Goal: Transaction & Acquisition: Obtain resource

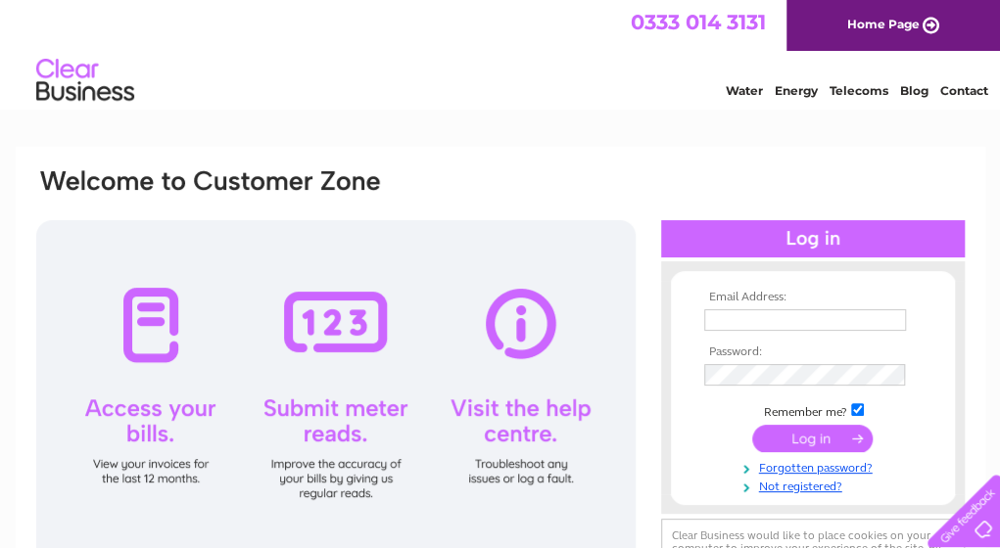
type input "chaudhrymanzoor67@gmail.com"
click at [858, 443] on input "submit" at bounding box center [812, 438] width 120 height 27
click at [839, 439] on input "submit" at bounding box center [812, 438] width 120 height 27
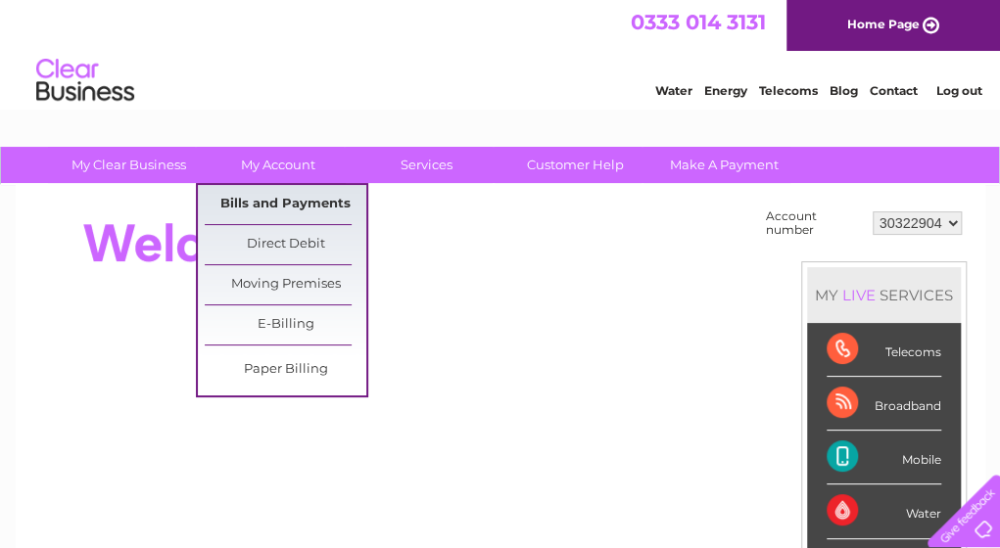
click at [323, 201] on link "Bills and Payments" at bounding box center [286, 204] width 162 height 39
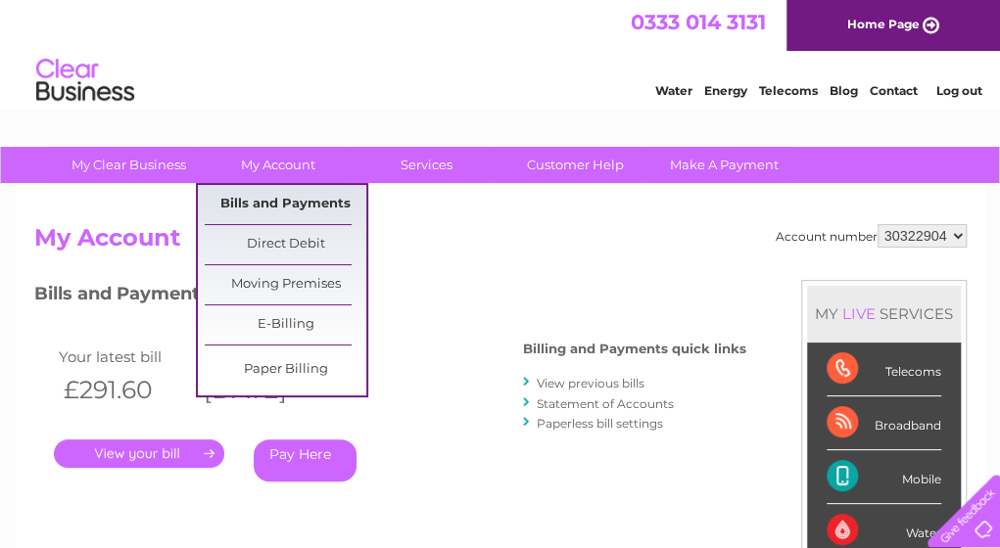
click at [294, 208] on link "Bills and Payments" at bounding box center [286, 204] width 162 height 39
click at [293, 207] on link "Bills and Payments" at bounding box center [286, 204] width 162 height 39
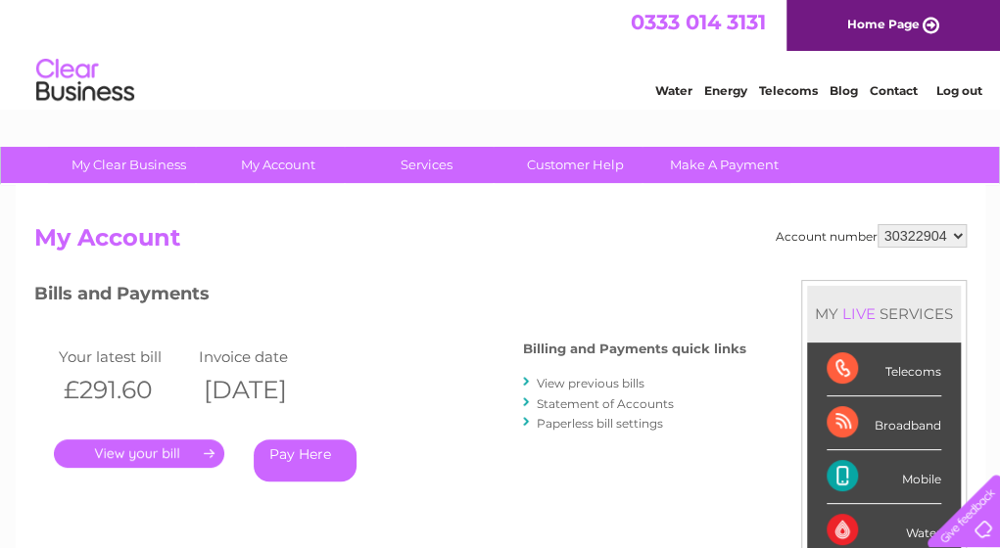
click at [583, 382] on link "View previous bills" at bounding box center [591, 383] width 108 height 15
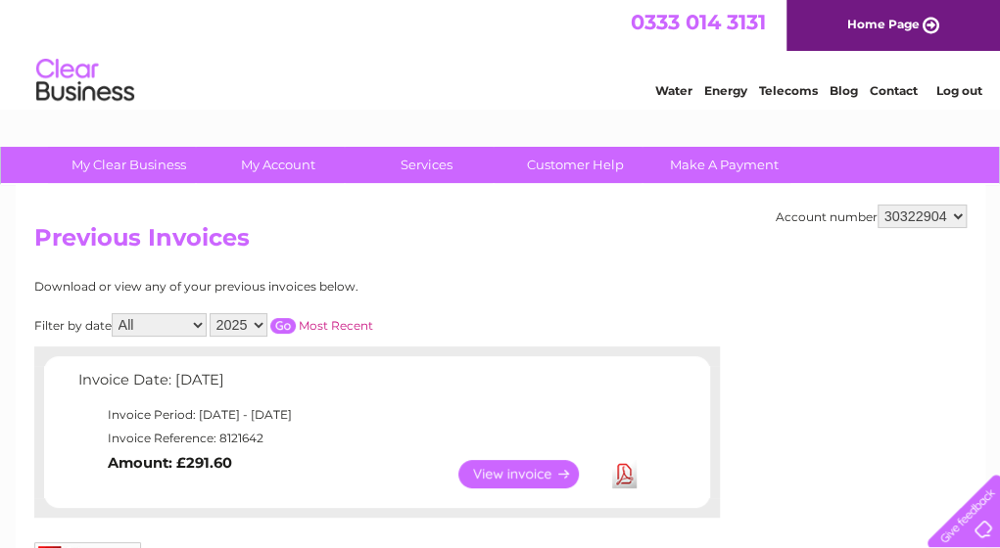
click at [257, 325] on select "2025" at bounding box center [239, 324] width 58 height 23
click at [525, 468] on link "View" at bounding box center [530, 474] width 144 height 28
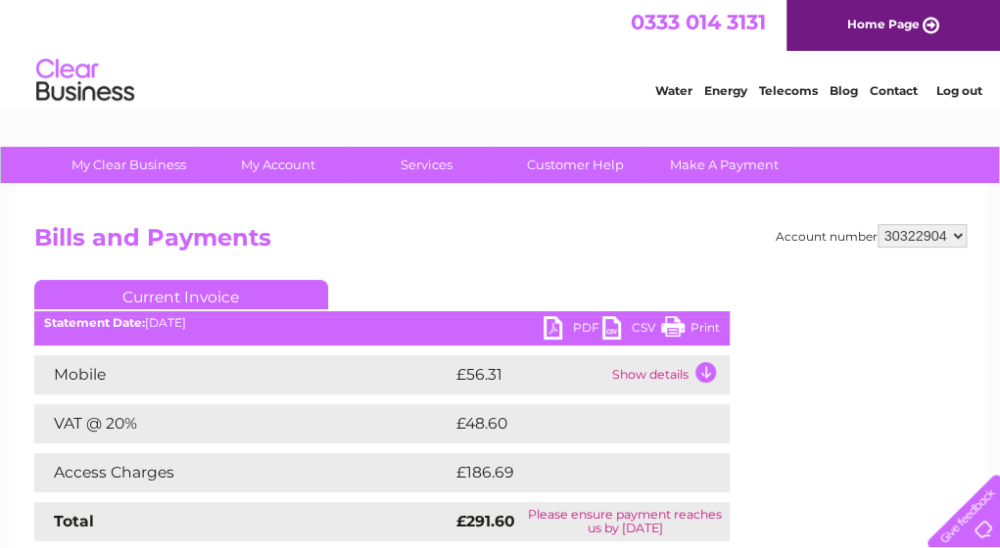
click at [685, 375] on td "Show details" at bounding box center [668, 374] width 122 height 39
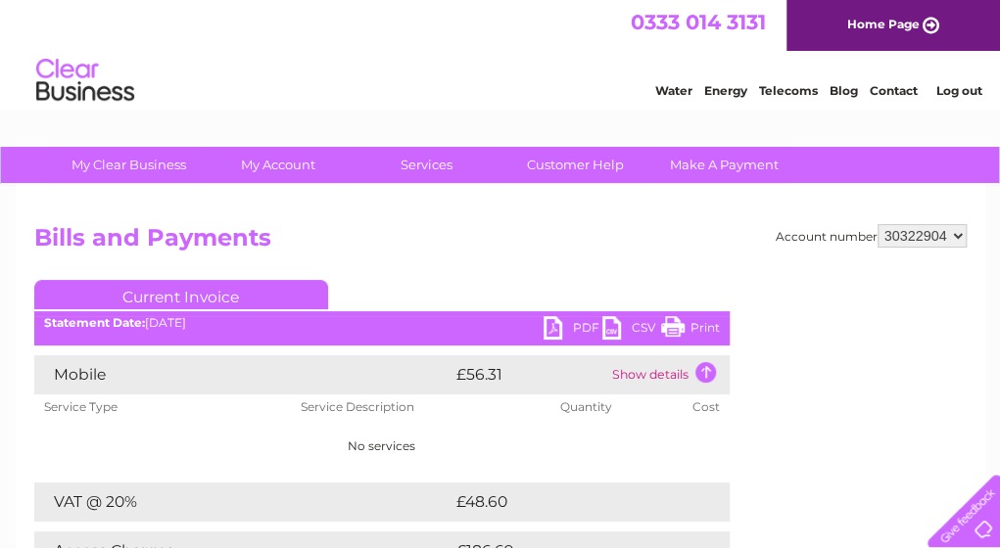
click at [685, 375] on td "Show details" at bounding box center [668, 374] width 122 height 39
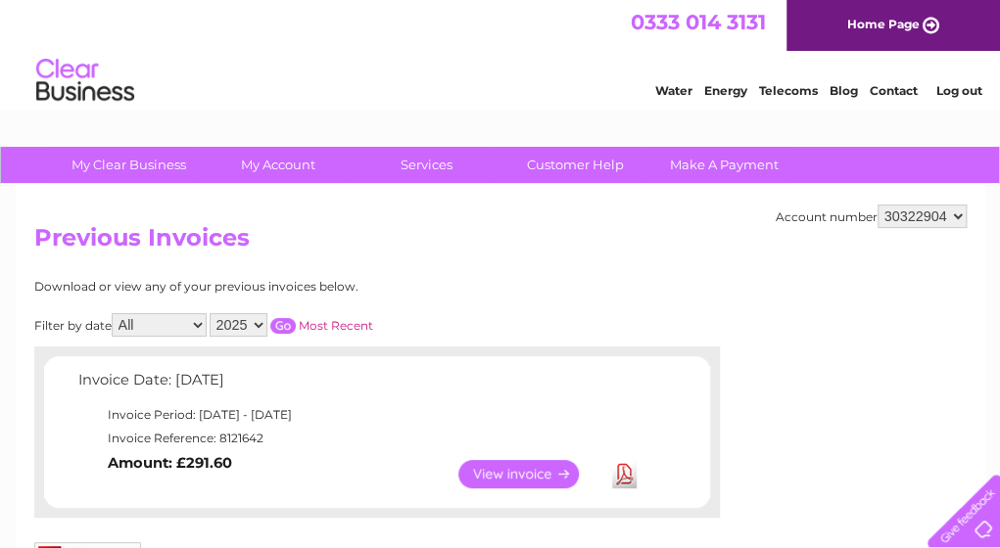
click at [196, 324] on select "All September" at bounding box center [159, 324] width 95 height 23
select select "9"
click at [114, 313] on select "All September" at bounding box center [159, 324] width 95 height 23
click at [198, 322] on select "All September" at bounding box center [159, 324] width 95 height 23
click at [114, 313] on select "All September" at bounding box center [159, 324] width 95 height 23
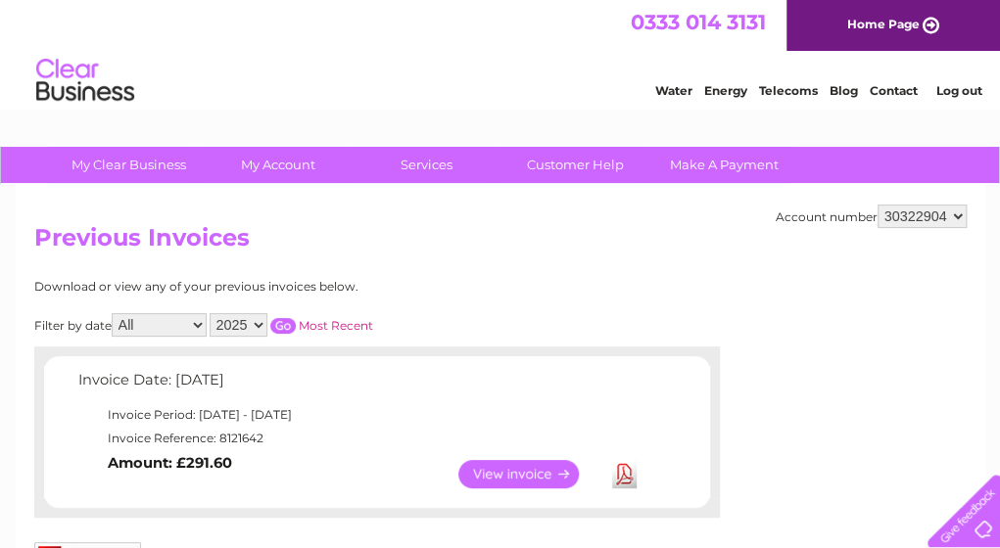
click at [195, 320] on select "All September" at bounding box center [159, 324] width 95 height 23
select select "9"
click at [114, 313] on select "All September" at bounding box center [159, 324] width 95 height 23
click at [194, 325] on select "All September" at bounding box center [159, 324] width 95 height 23
select select
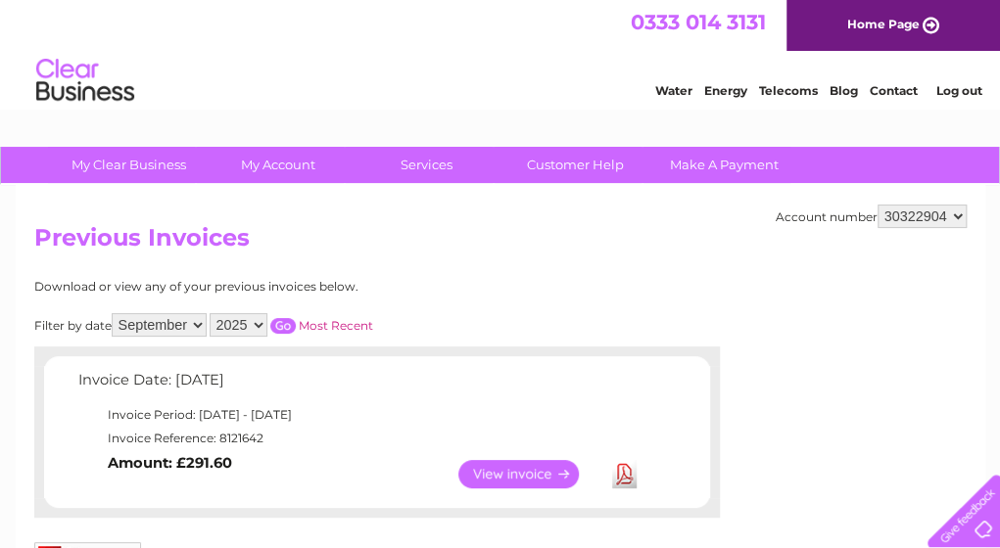
click at [114, 313] on select "All September" at bounding box center [159, 324] width 95 height 23
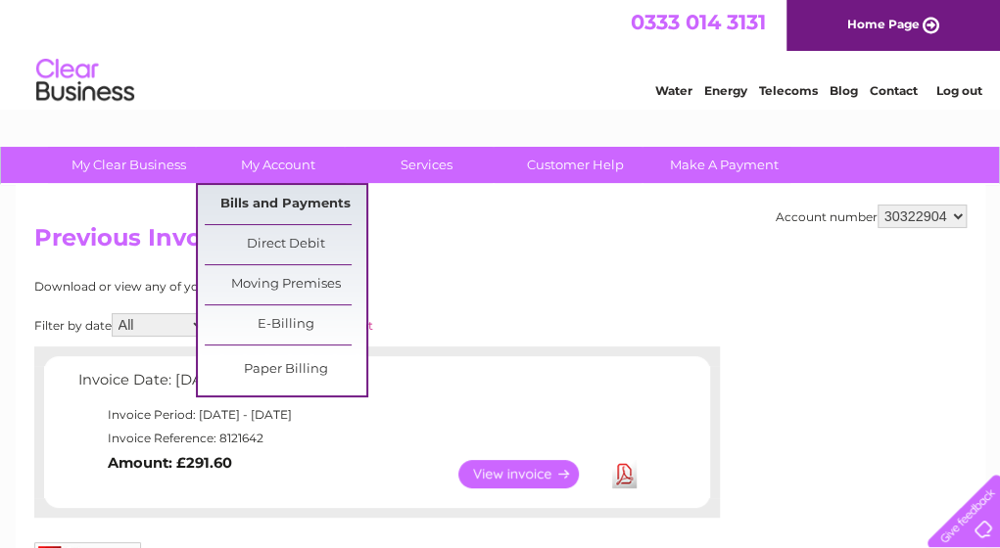
click at [287, 197] on link "Bills and Payments" at bounding box center [286, 204] width 162 height 39
click at [296, 199] on link "Bills and Payments" at bounding box center [286, 204] width 162 height 39
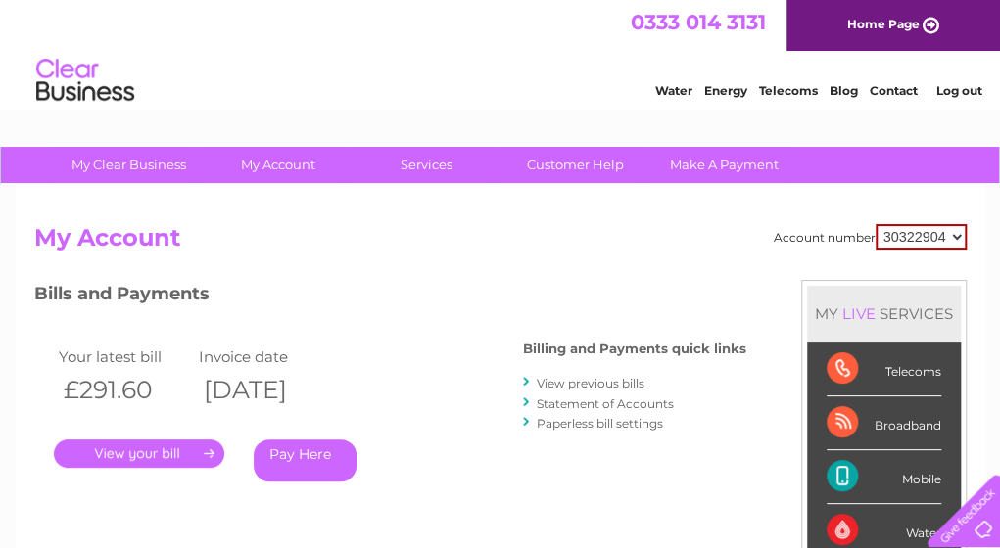
click at [952, 238] on select "30322904" at bounding box center [920, 236] width 91 height 25
click at [966, 263] on div "Account number 30322904 My Account MY LIVE SERVICES Telecoms Broadband Mobile W…" at bounding box center [500, 509] width 969 height 648
click at [531, 379] on div at bounding box center [527, 382] width 9 height 19
click at [521, 380] on div "Bills and Payments Billing and Payments quick links View previous bills Stateme…" at bounding box center [390, 395] width 712 height 230
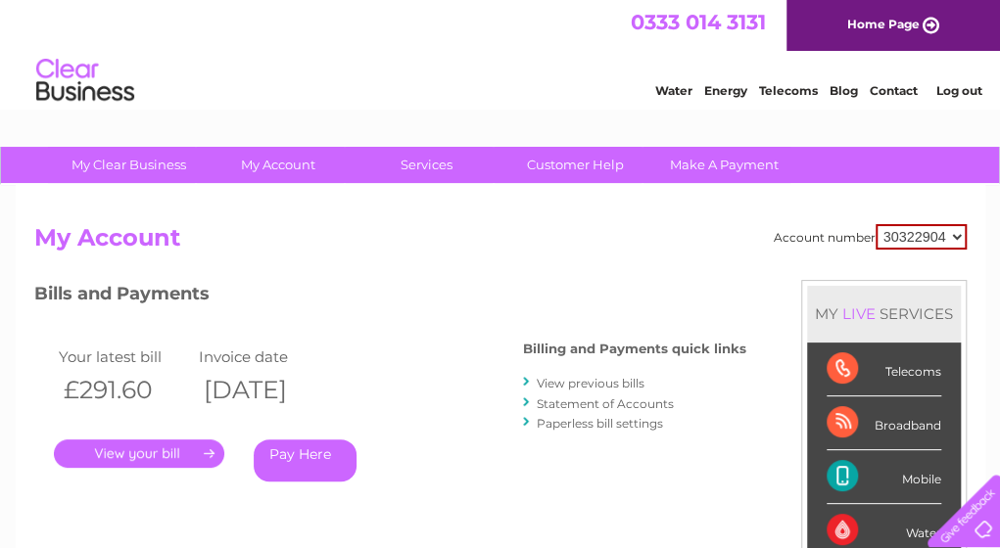
click at [521, 380] on div "Bills and Payments Billing and Payments quick links View previous bills Stateme…" at bounding box center [390, 395] width 712 height 230
click at [595, 380] on link "View previous bills" at bounding box center [591, 383] width 108 height 15
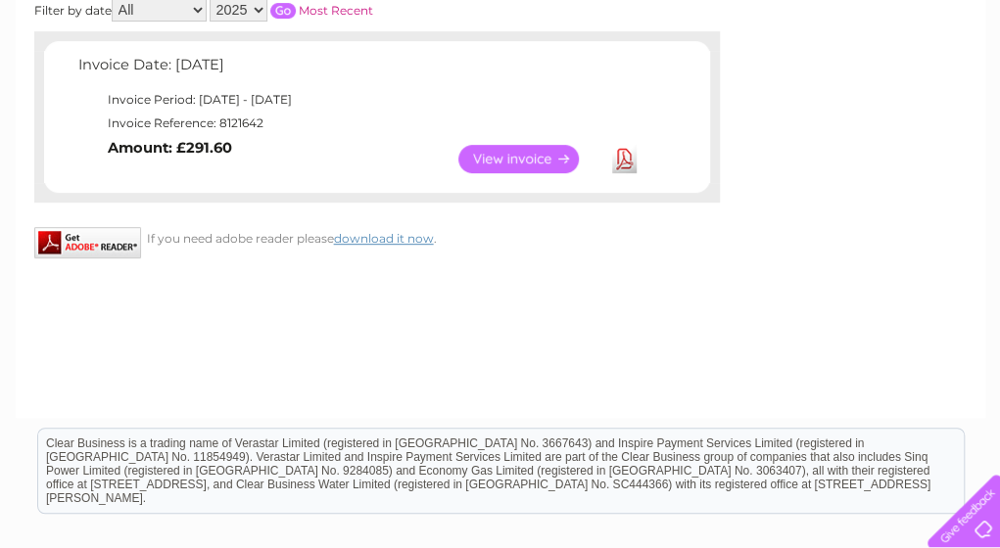
scroll to position [319, 0]
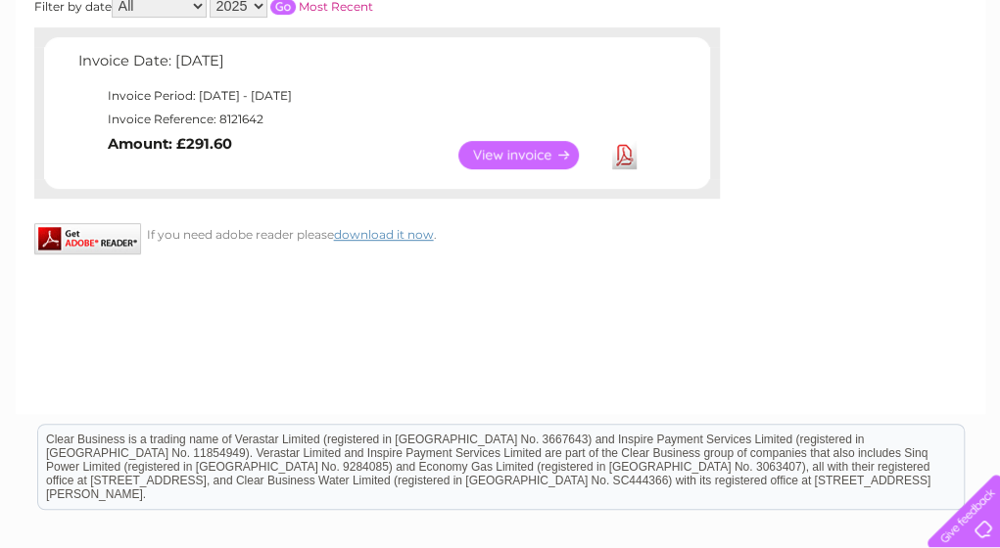
click at [911, 416] on html "Clear Business is a trading name of Verastar Limited (registered in [GEOGRAPHIC…" at bounding box center [500, 476] width 1000 height 125
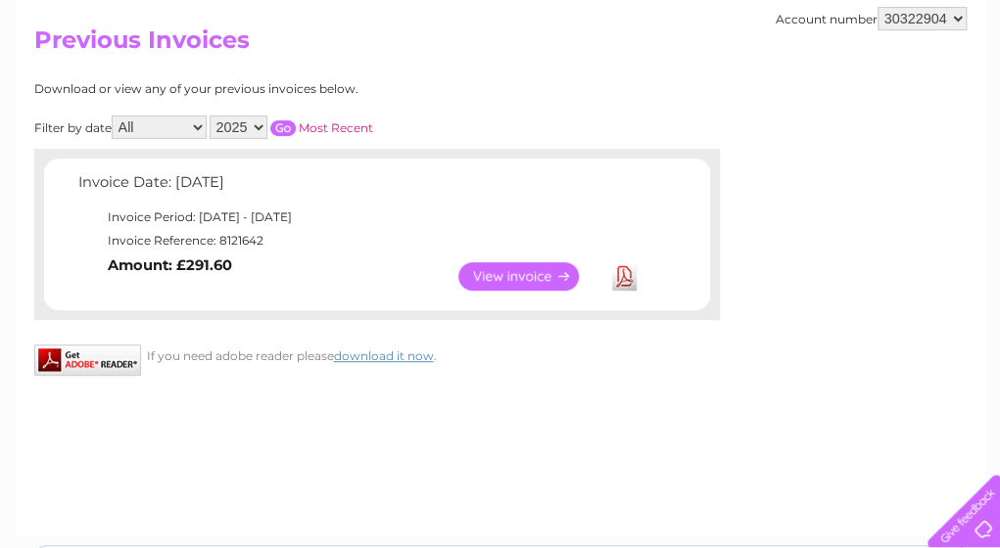
scroll to position [197, 0]
click at [331, 132] on link "Most Recent" at bounding box center [336, 128] width 74 height 15
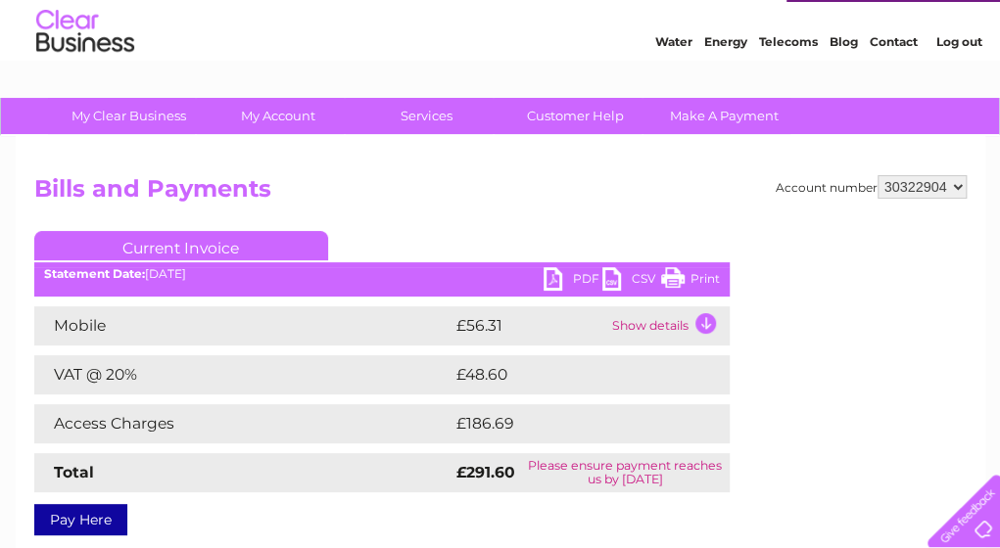
scroll to position [48, 0]
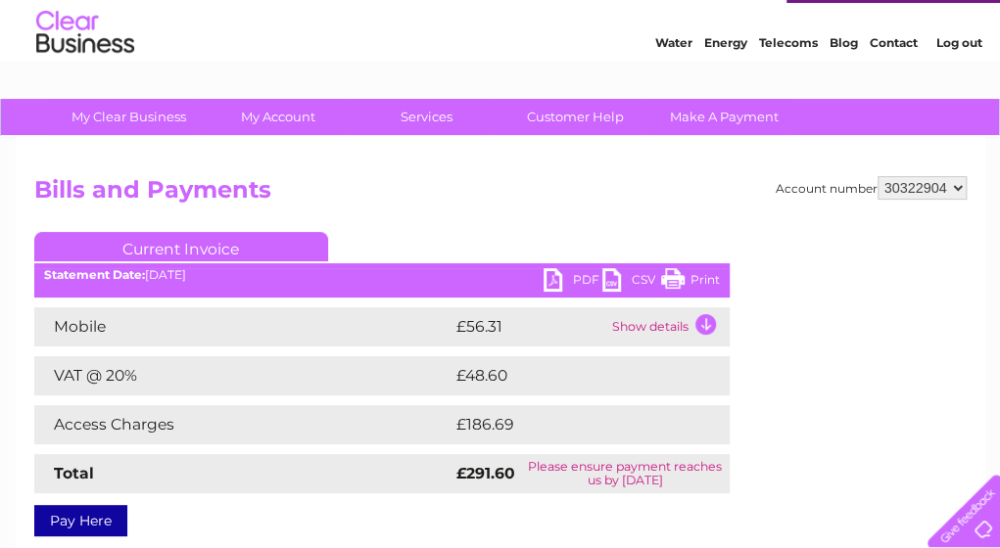
click at [706, 327] on td "Show details" at bounding box center [668, 326] width 122 height 39
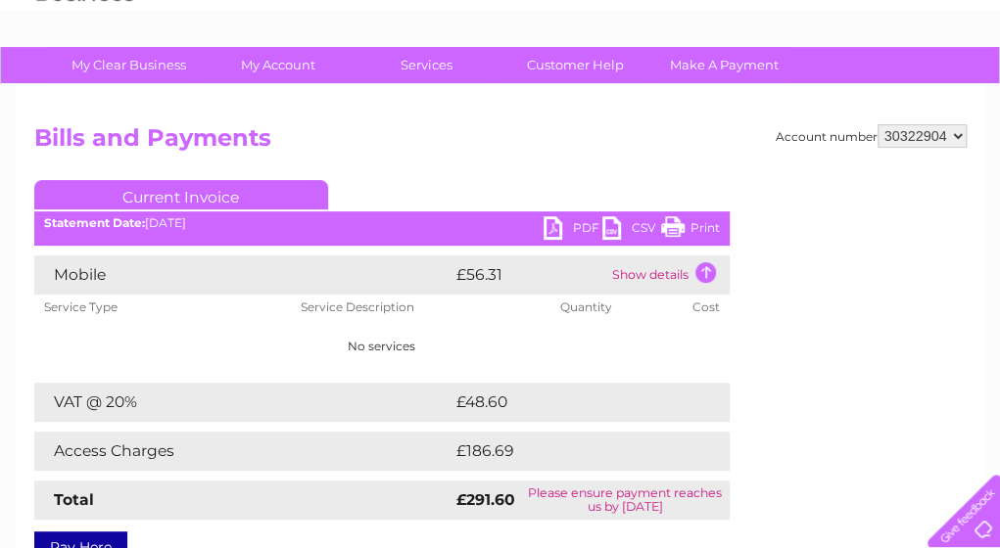
scroll to position [0, 0]
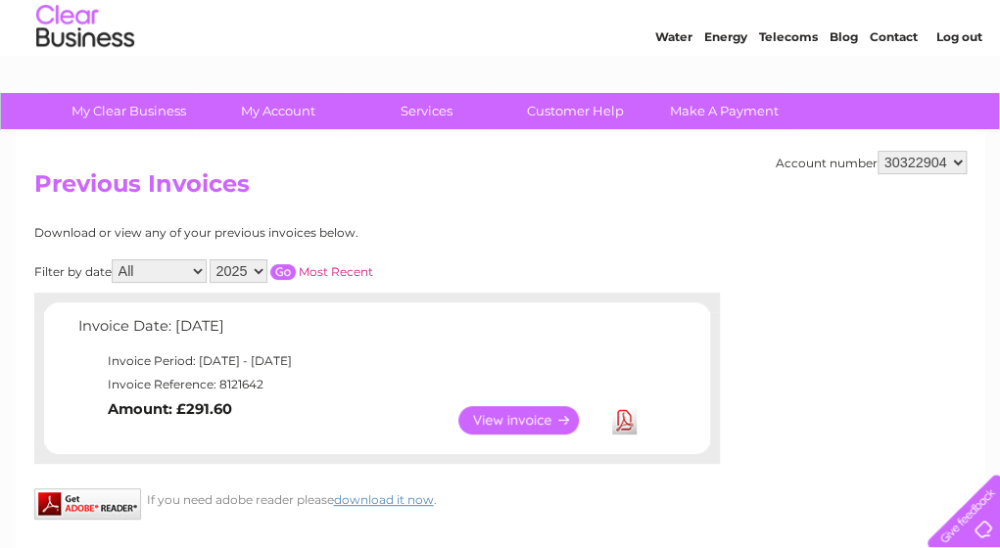
scroll to position [55, 0]
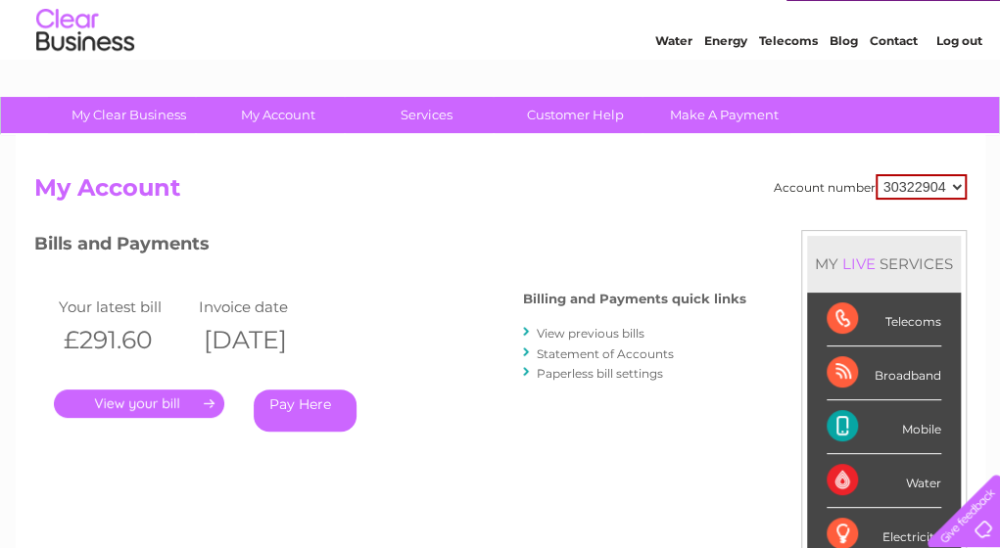
scroll to position [49, 0]
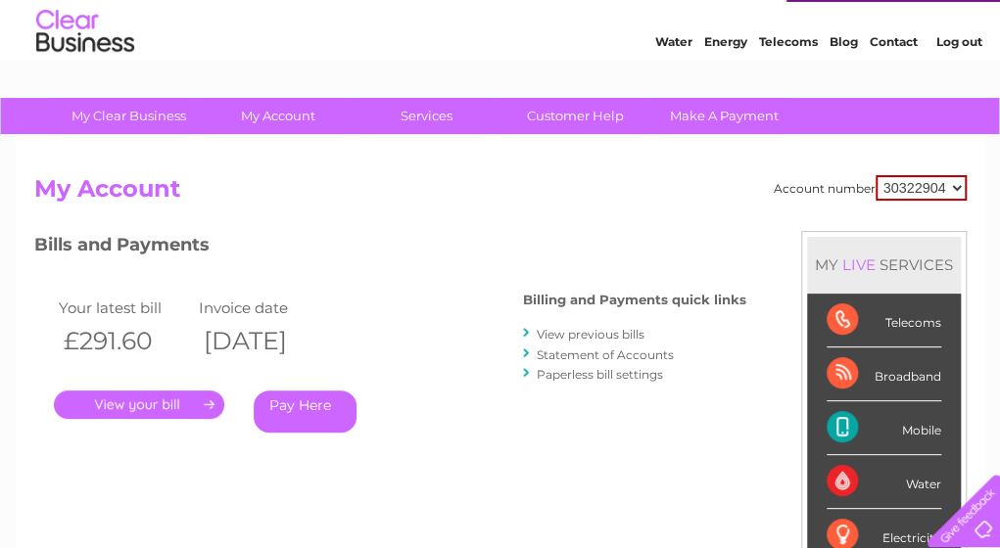
click at [172, 409] on link "." at bounding box center [139, 405] width 170 height 28
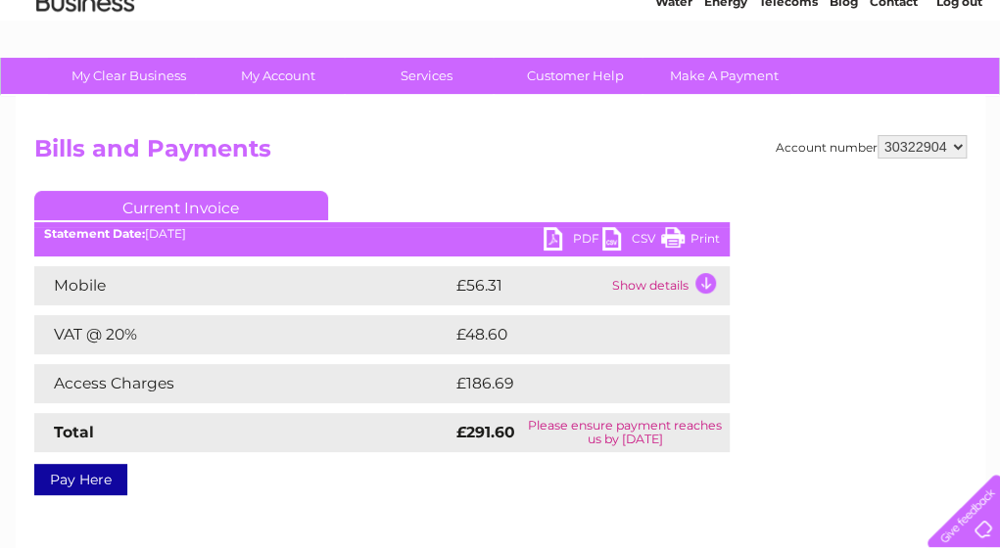
scroll to position [90, 0]
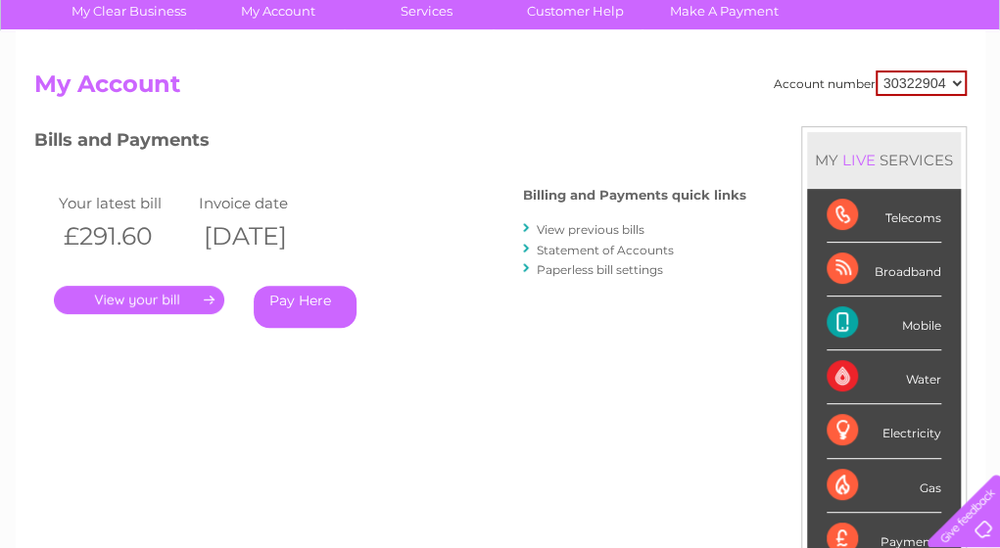
scroll to position [152, 0]
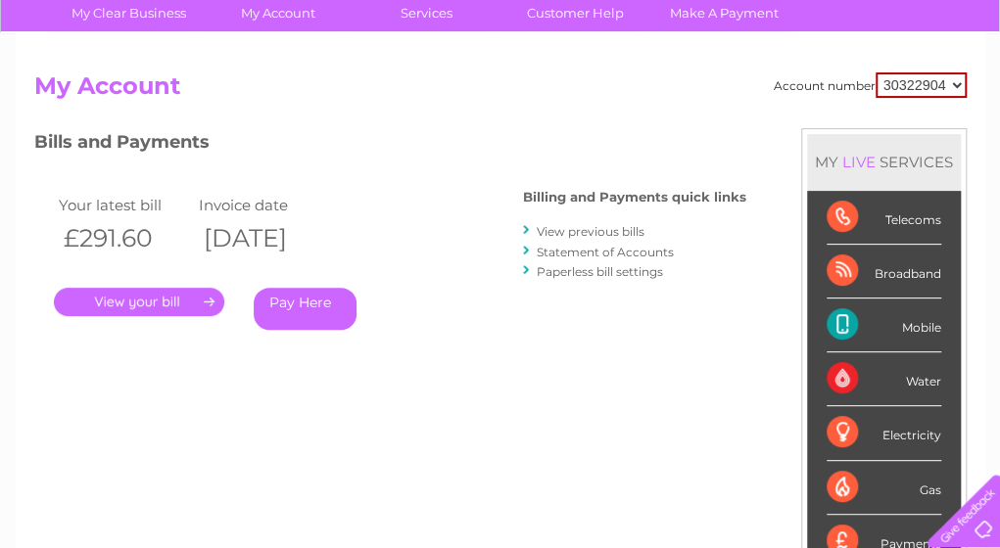
click at [175, 299] on link "." at bounding box center [139, 302] width 170 height 28
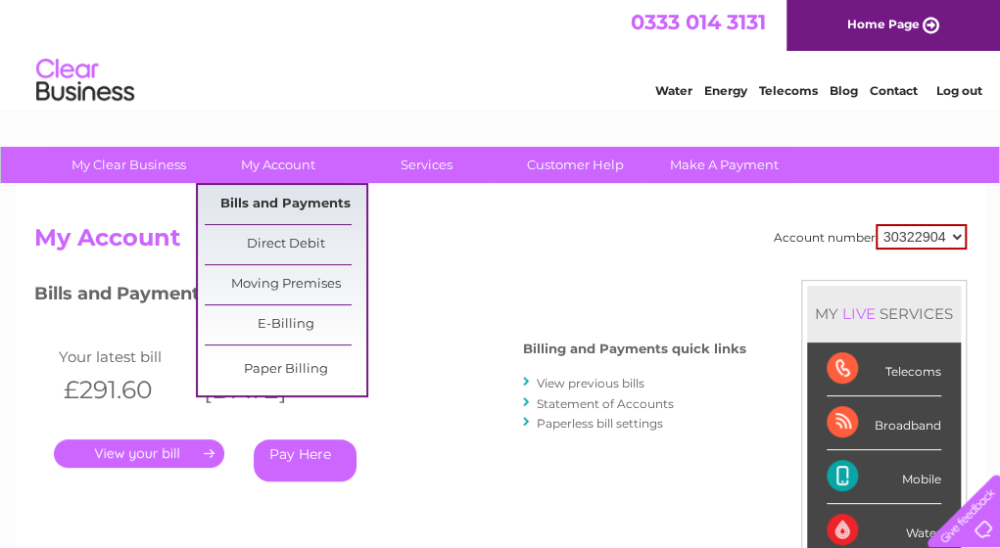
click at [275, 209] on link "Bills and Payments" at bounding box center [286, 204] width 162 height 39
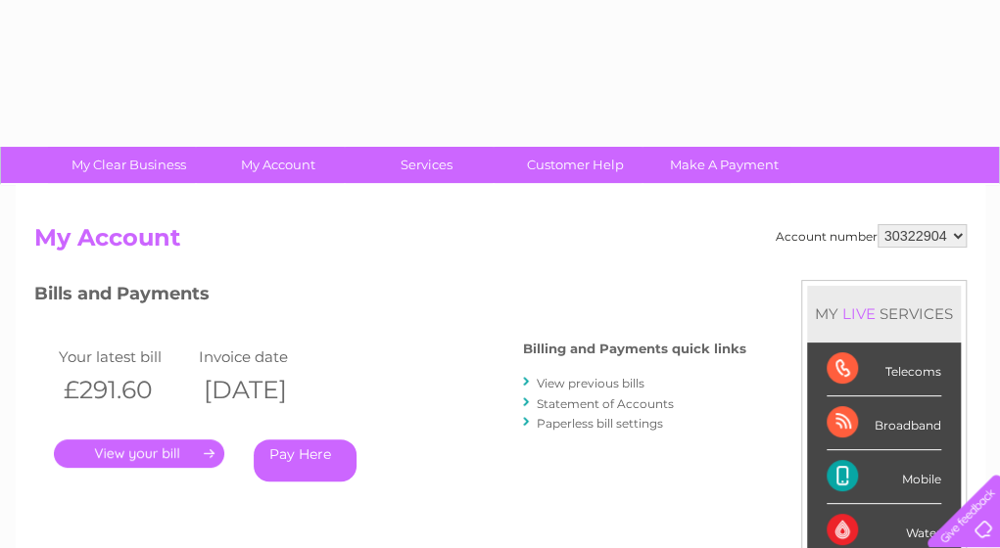
drag, startPoint x: 0, startPoint y: 0, endPoint x: 300, endPoint y: 207, distance: 363.9
click at [300, 207] on div "Account number 30322904 My Account MY LIVE SERVICES Telecoms Broadband Mobile W…" at bounding box center [500, 509] width 969 height 648
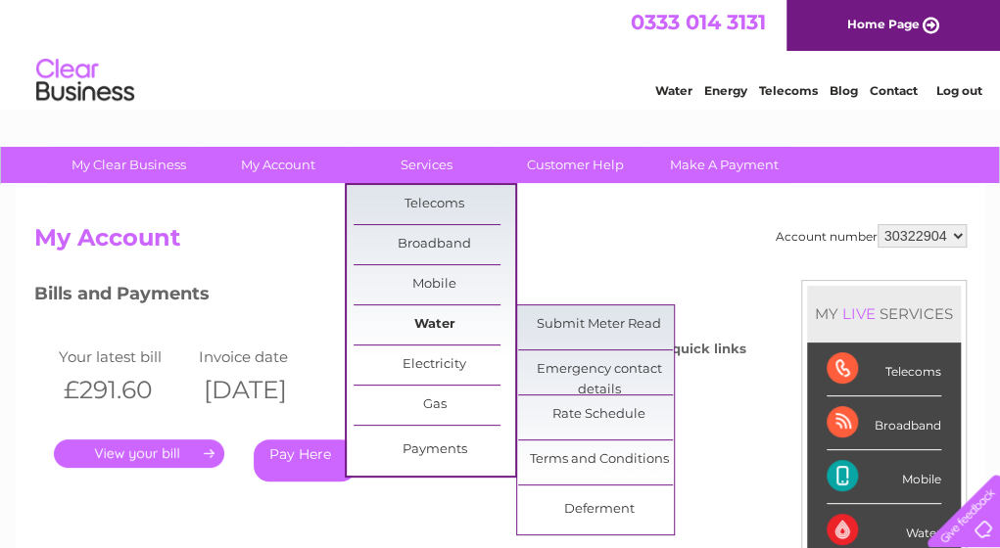
click at [437, 315] on link "Water" at bounding box center [434, 324] width 162 height 39
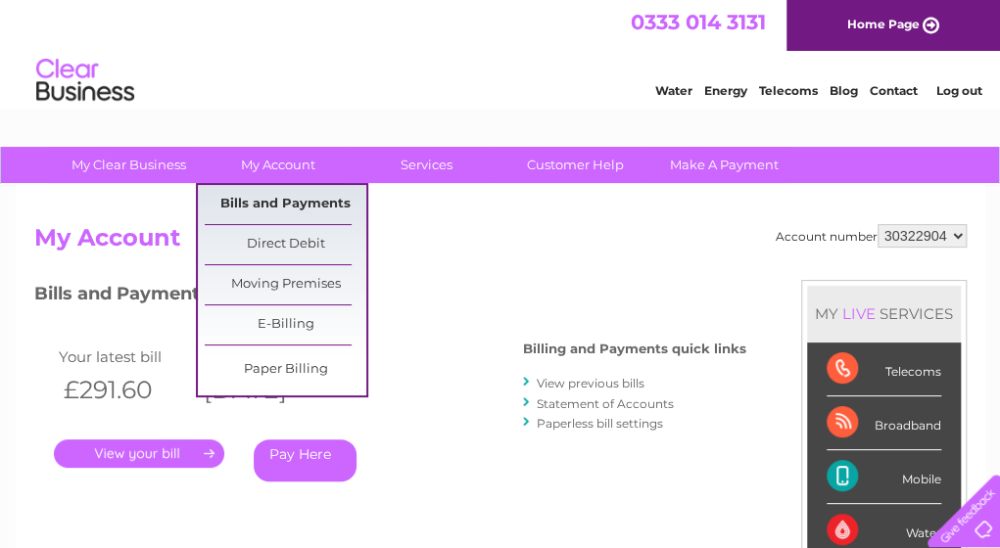
click at [268, 199] on link "Bills and Payments" at bounding box center [286, 204] width 162 height 39
click at [279, 203] on link "Bills and Payments" at bounding box center [286, 204] width 162 height 39
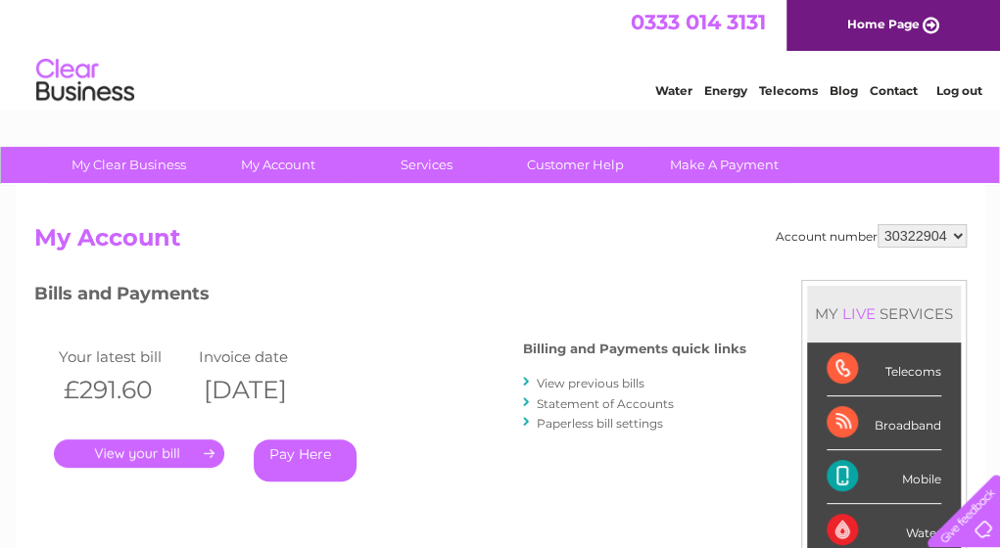
click at [609, 404] on link "Statement of Accounts" at bounding box center [605, 404] width 137 height 15
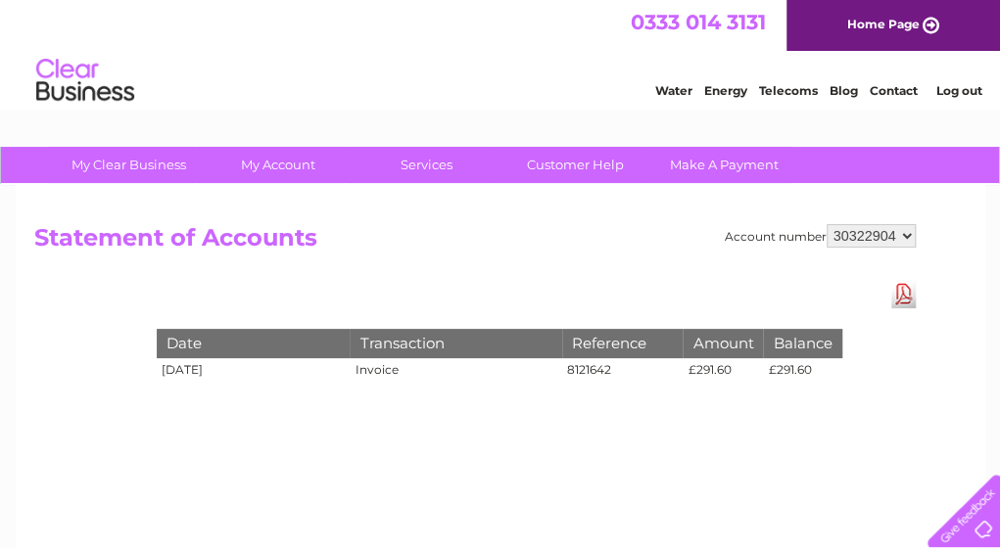
click at [905, 232] on select "30322904" at bounding box center [870, 235] width 89 height 23
click at [826, 224] on select "30322904" at bounding box center [870, 235] width 89 height 23
click at [908, 301] on link "Download Pdf" at bounding box center [903, 294] width 24 height 28
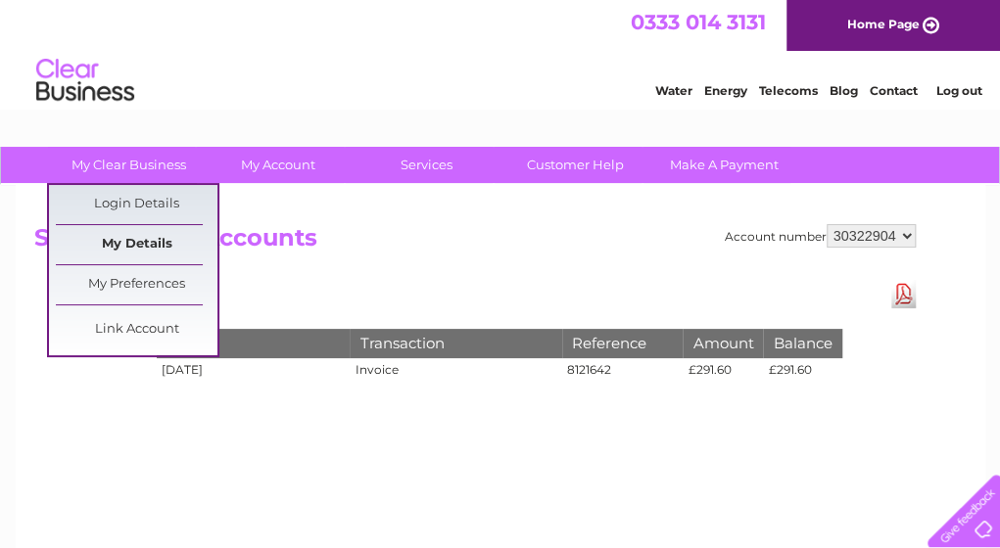
click at [137, 248] on link "My Details" at bounding box center [137, 244] width 162 height 39
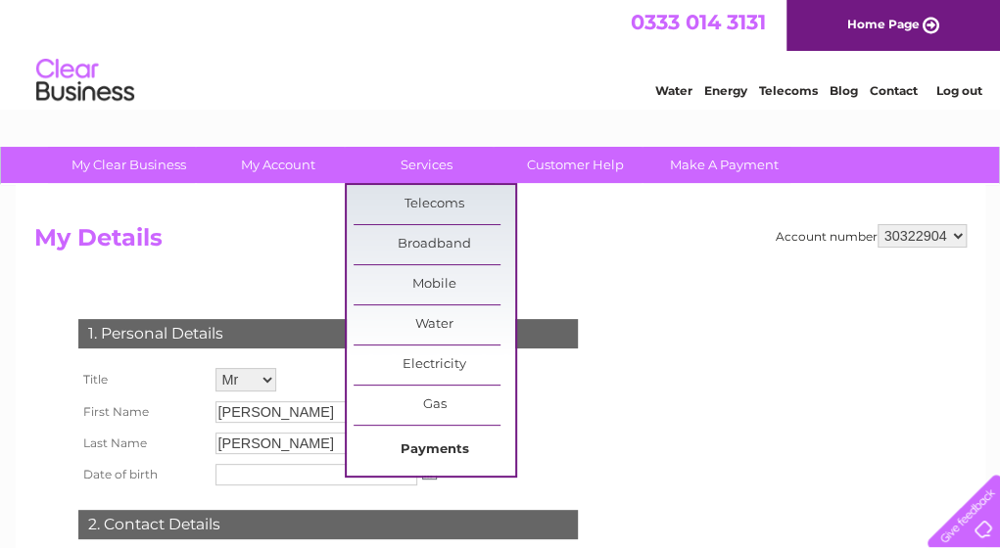
click at [480, 456] on link "Payments" at bounding box center [434, 450] width 162 height 39
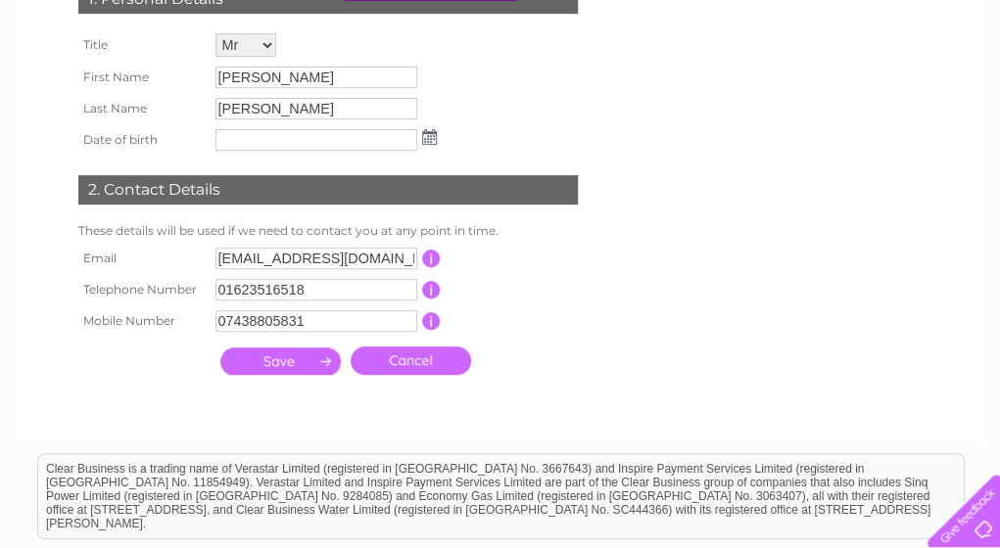
scroll to position [480, 0]
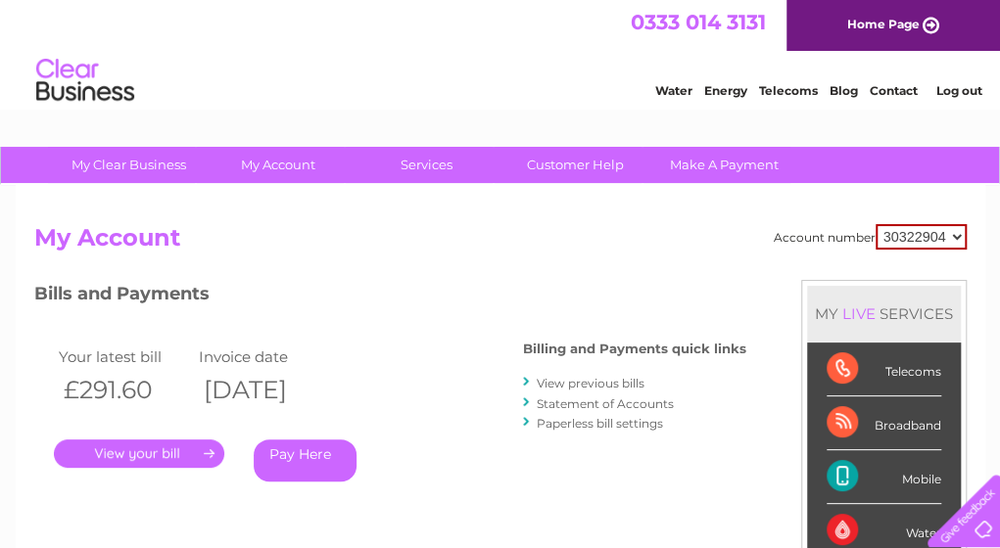
click at [838, 324] on div "MY LIVE SERVICES" at bounding box center [884, 314] width 154 height 56
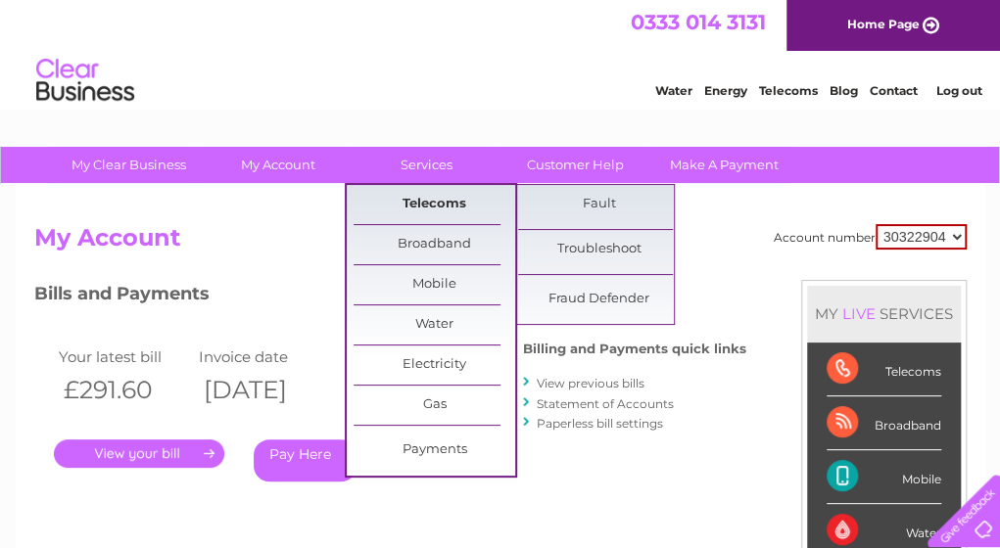
click at [433, 210] on link "Telecoms" at bounding box center [434, 204] width 162 height 39
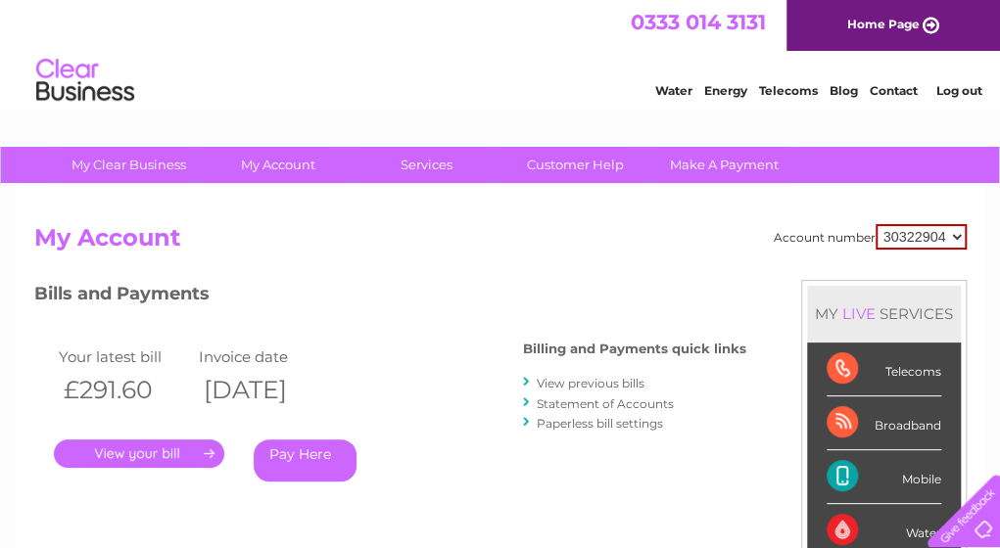
click at [820, 312] on div "MY LIVE SERVICES" at bounding box center [884, 314] width 154 height 56
click at [734, 273] on div "Account number 30322904 My Account MY LIVE SERVICES Telecoms Broadband Mobile W…" at bounding box center [500, 518] width 932 height 589
